Goal: Information Seeking & Learning: Learn about a topic

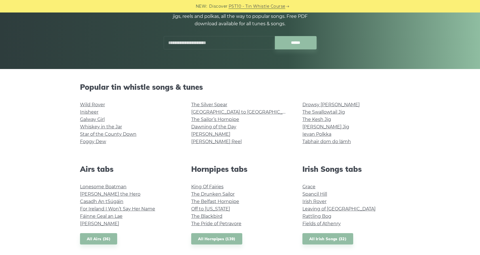
scroll to position [80, 0]
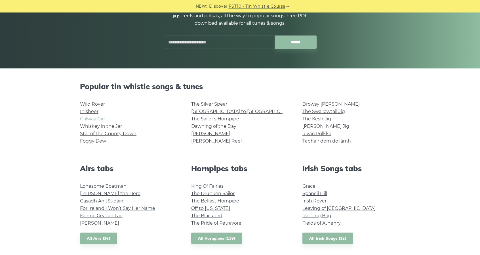
click at [95, 119] on link "Galway Girl" at bounding box center [92, 118] width 25 height 5
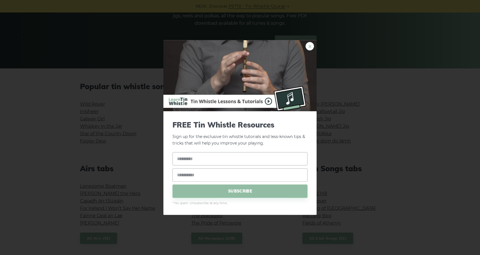
click at [308, 44] on link "×" at bounding box center [309, 46] width 9 height 9
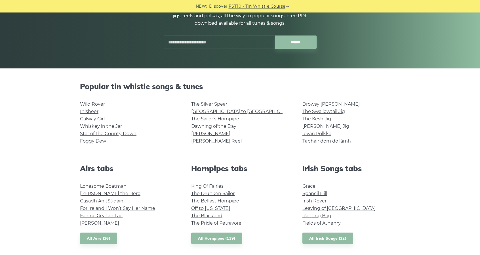
scroll to position [0, 0]
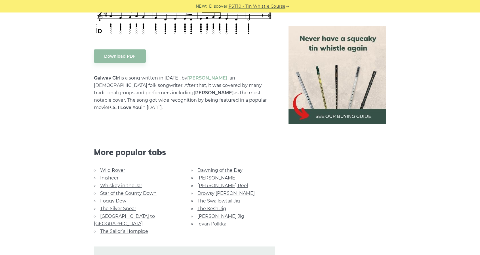
scroll to position [290, 0]
click at [126, 190] on link "Star of the County Down" at bounding box center [128, 192] width 56 height 5
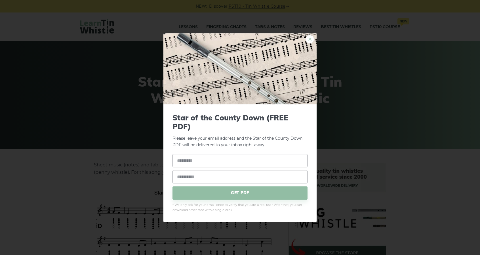
click at [311, 38] on link "×" at bounding box center [309, 39] width 9 height 9
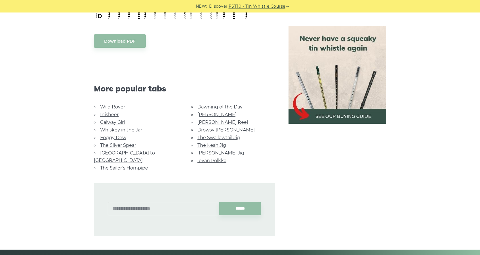
scroll to position [305, 0]
